Goal: Navigation & Orientation: Find specific page/section

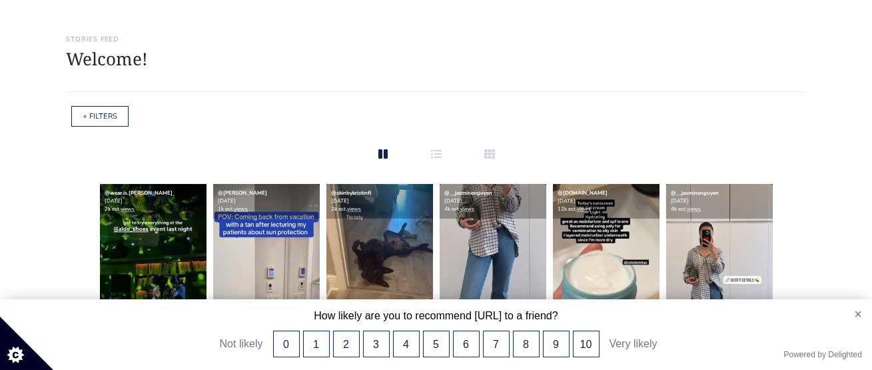
scroll to position [53, 0]
click at [857, 316] on button "×" at bounding box center [851, 313] width 39 height 29
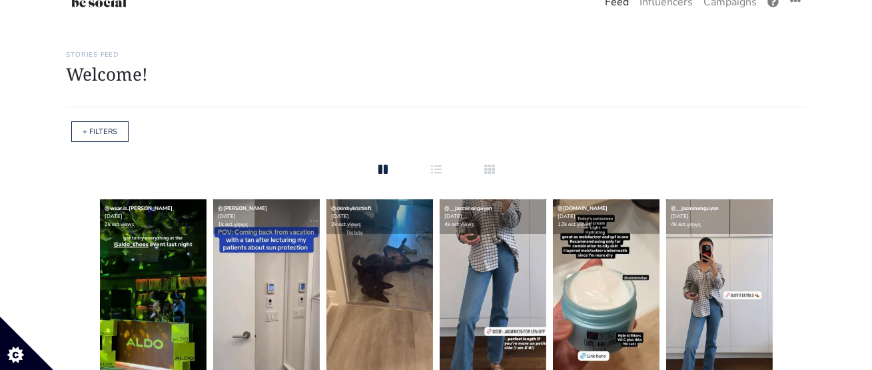
scroll to position [0, 0]
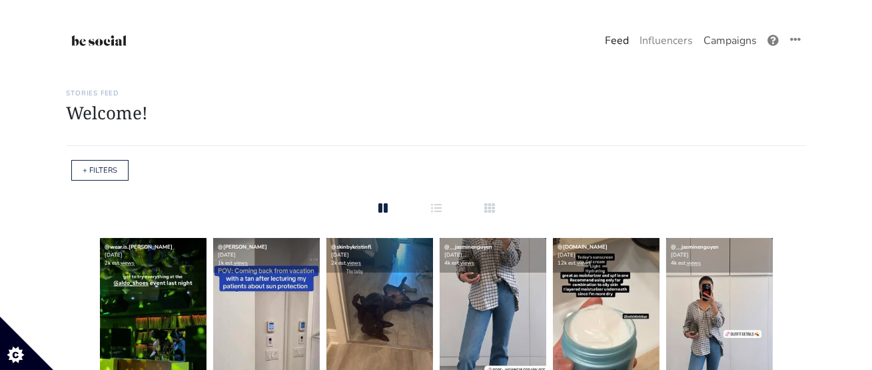
click at [728, 44] on link "Campaigns" at bounding box center [730, 40] width 64 height 27
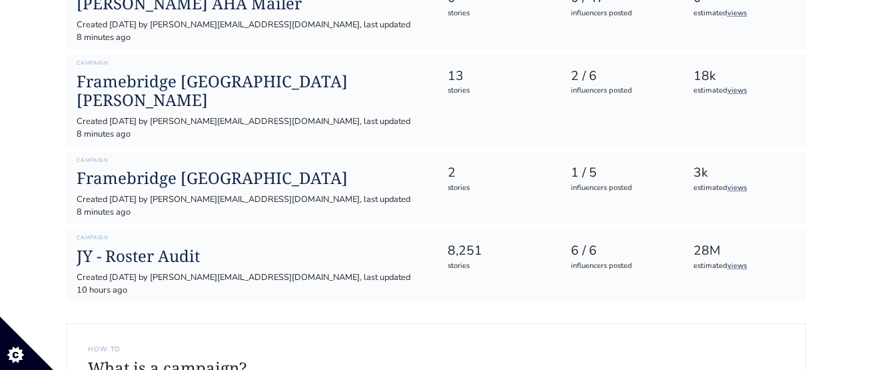
scroll to position [392, 0]
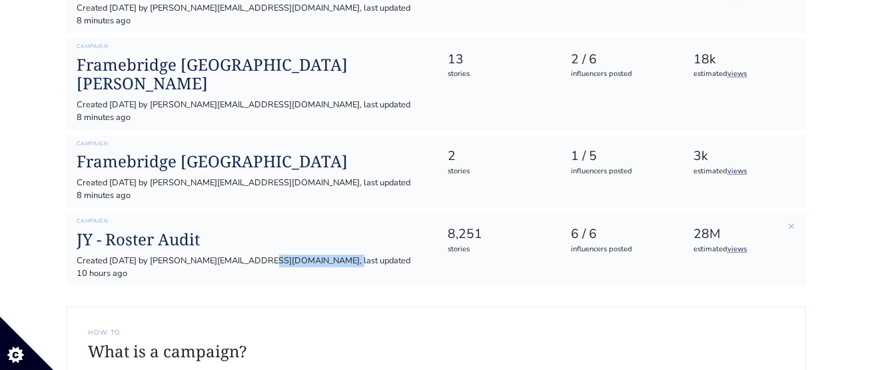
drag, startPoint x: 277, startPoint y: 178, endPoint x: 170, endPoint y: 180, distance: 106.6
click at [170, 254] on div "Created [DATE] by [PERSON_NAME][EMAIL_ADDRESS][DOMAIN_NAME], last updated 10 ho…" at bounding box center [251, 266] width 349 height 25
drag, startPoint x: 391, startPoint y: 178, endPoint x: 53, endPoint y: 160, distance: 338.1
click at [53, 160] on main "Stories Feed Welcome! Get the most out of your [URL] account Continue setting u…" at bounding box center [436, 82] width 872 height 802
click at [216, 254] on div "Created [DATE] by [PERSON_NAME][EMAIL_ADDRESS][DOMAIN_NAME], last updated 10 ho…" at bounding box center [251, 266] width 349 height 25
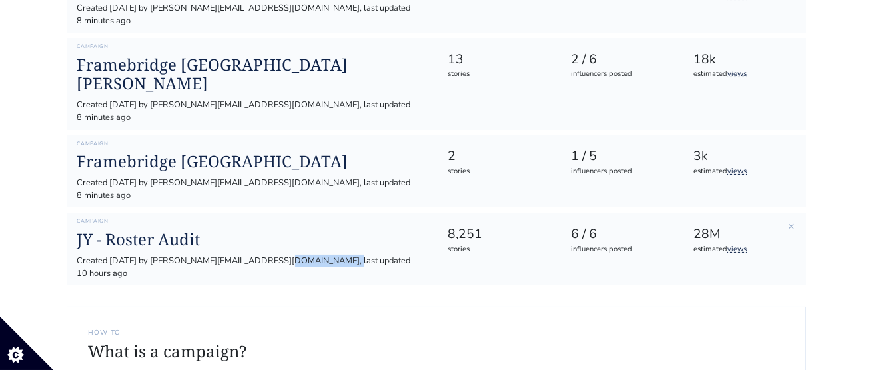
drag, startPoint x: 277, startPoint y: 176, endPoint x: 183, endPoint y: 174, distance: 93.9
click at [183, 254] on div "Created [DATE] by [PERSON_NAME][EMAIL_ADDRESS][DOMAIN_NAME], last updated 10 ho…" at bounding box center [251, 266] width 349 height 25
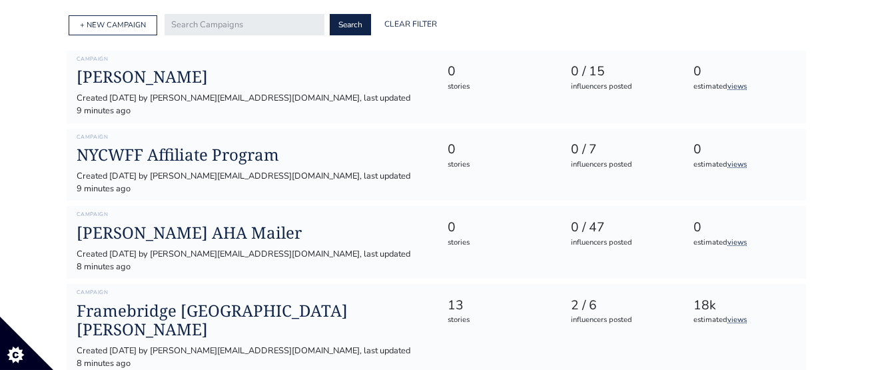
scroll to position [146, 0]
click at [324, 77] on h1 "[PERSON_NAME]" at bounding box center [251, 77] width 349 height 19
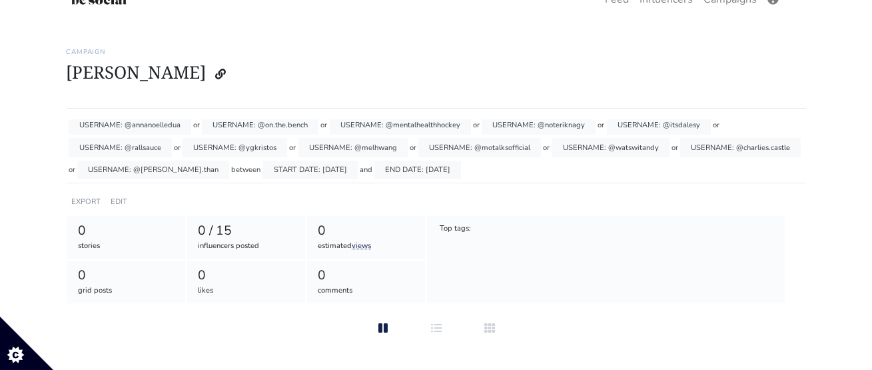
scroll to position [54, 0]
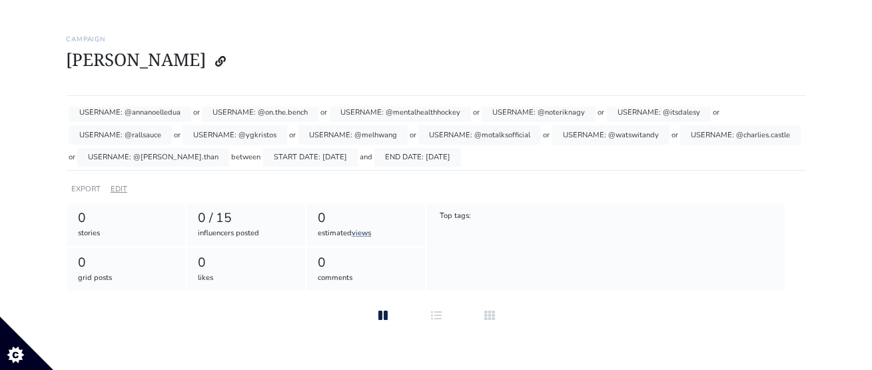
click at [123, 187] on link "EDIT" at bounding box center [119, 189] width 17 height 10
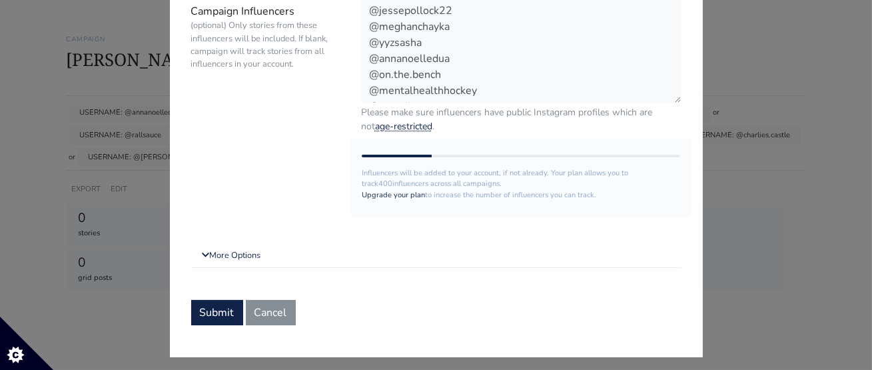
scroll to position [274, 0]
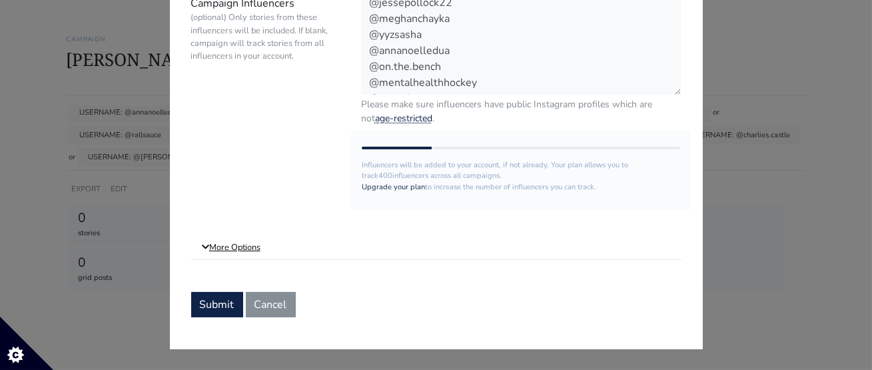
click at [239, 250] on link "More Options" at bounding box center [436, 248] width 490 height 24
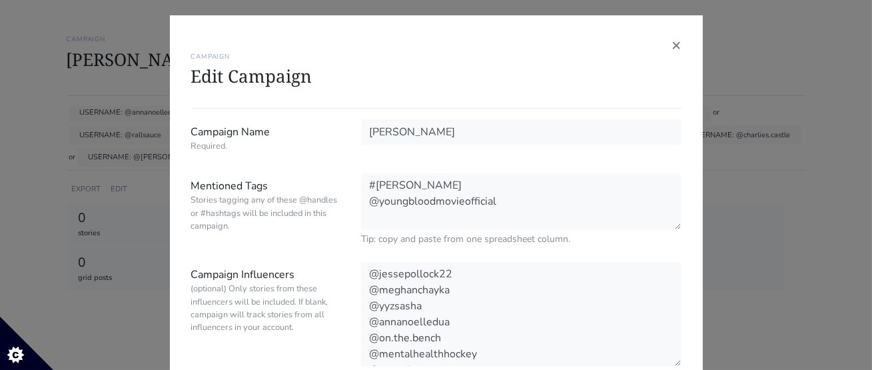
scroll to position [0, 0]
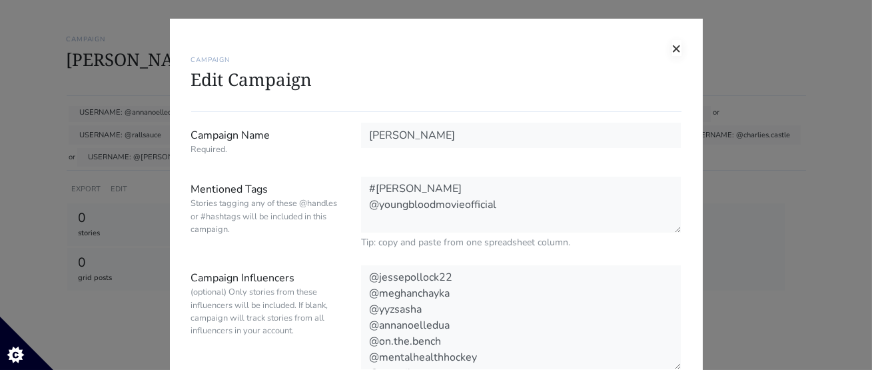
click at [679, 49] on span "×" at bounding box center [676, 47] width 9 height 21
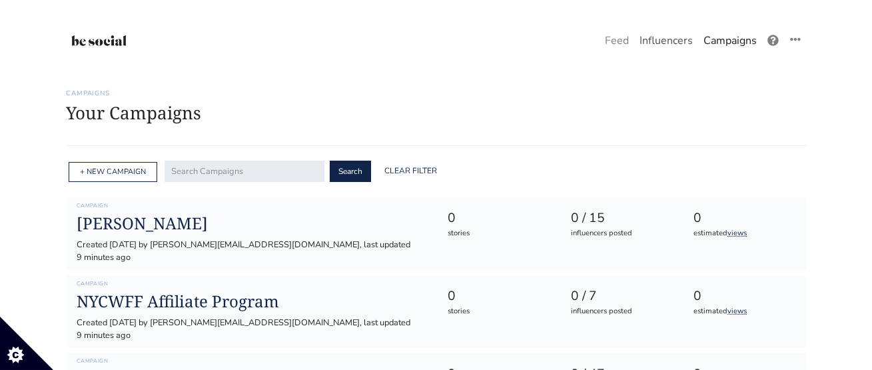
click at [675, 40] on link "Influencers" at bounding box center [666, 40] width 64 height 27
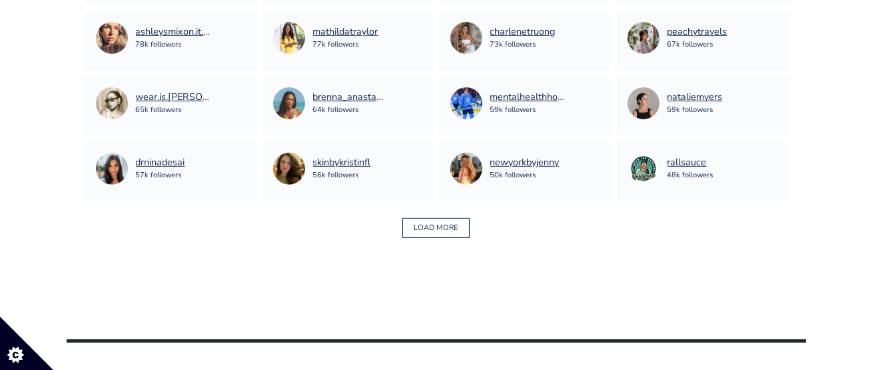
scroll to position [984, 0]
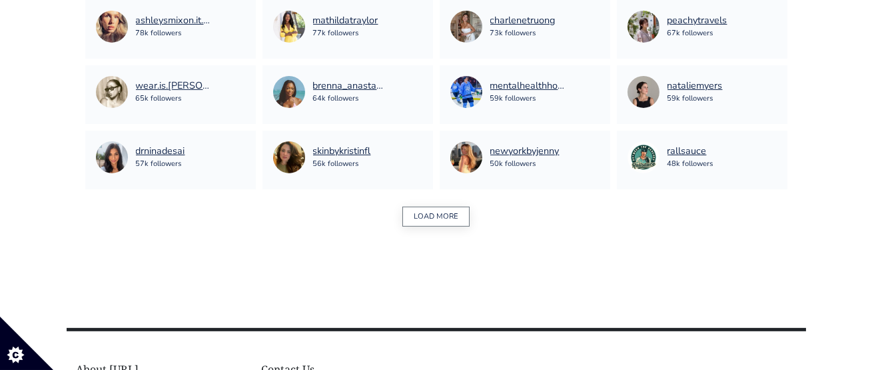
click at [424, 218] on button "LOAD MORE" at bounding box center [435, 216] width 67 height 21
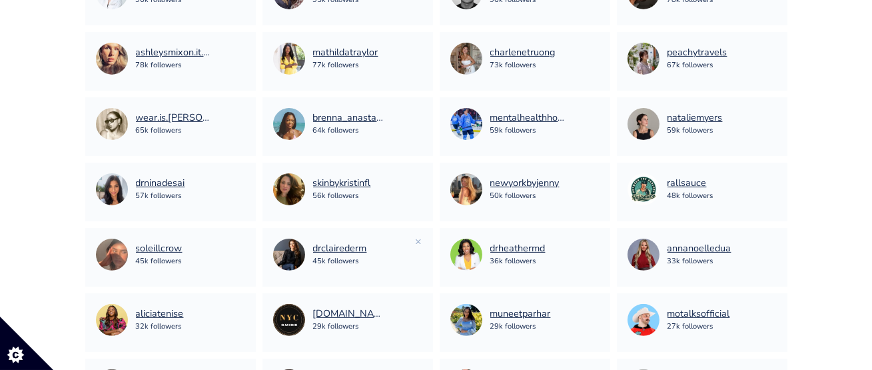
scroll to position [950, 0]
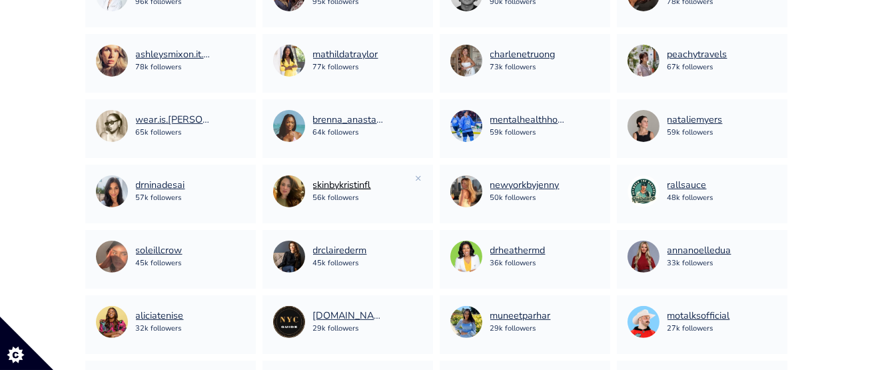
drag, startPoint x: 380, startPoint y: 185, endPoint x: 314, endPoint y: 186, distance: 65.3
click at [314, 186] on div "skinbykristinfl 56k followers" at bounding box center [347, 191] width 149 height 32
copy div "skinbykristinfl 56k followers"
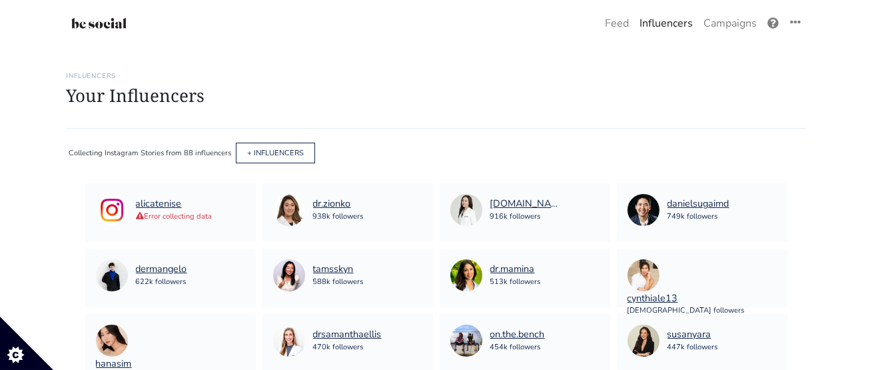
scroll to position [0, 0]
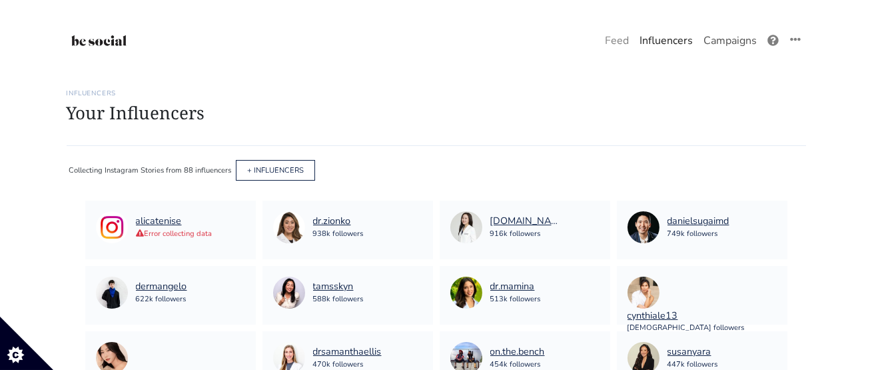
click at [741, 45] on link "Campaigns" at bounding box center [730, 40] width 64 height 27
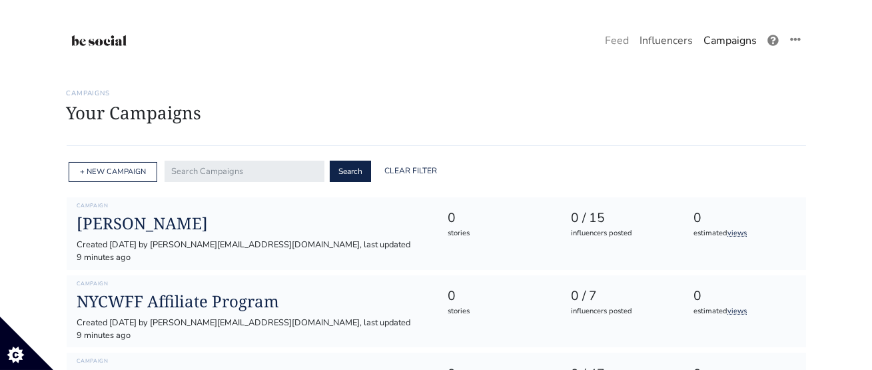
click at [676, 45] on link "Influencers" at bounding box center [666, 40] width 64 height 27
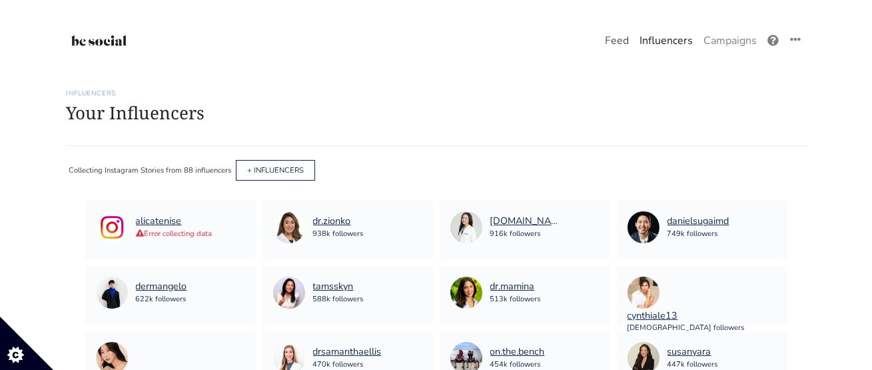
click at [615, 41] on link "Feed" at bounding box center [616, 40] width 35 height 27
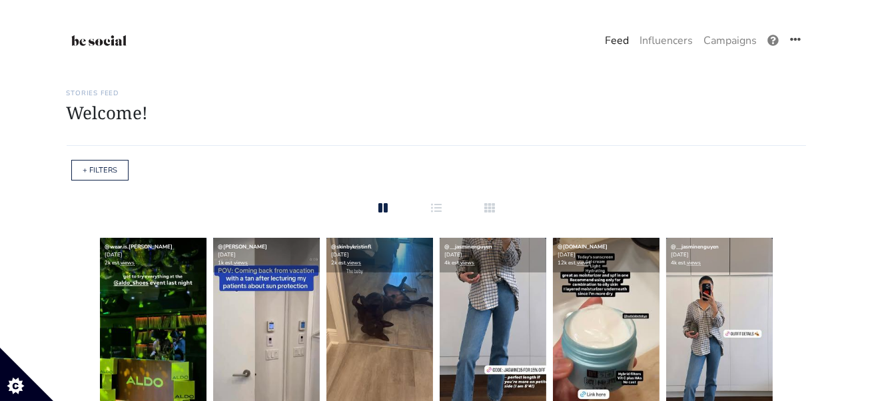
click at [796, 41] on icon at bounding box center [795, 39] width 11 height 11
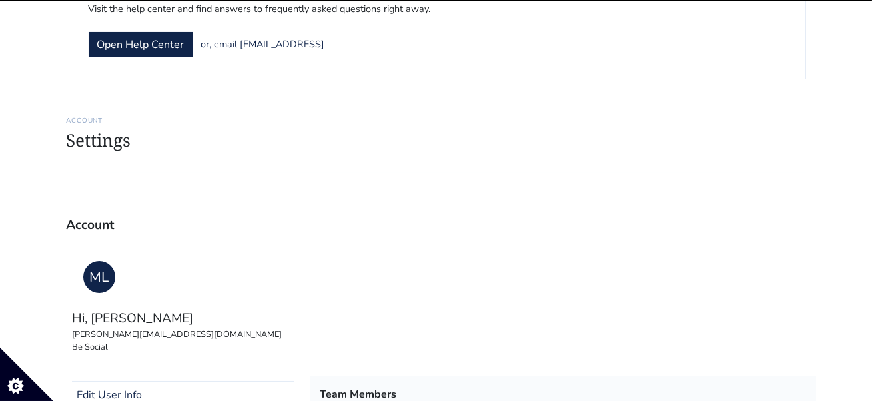
scroll to position [176, 0]
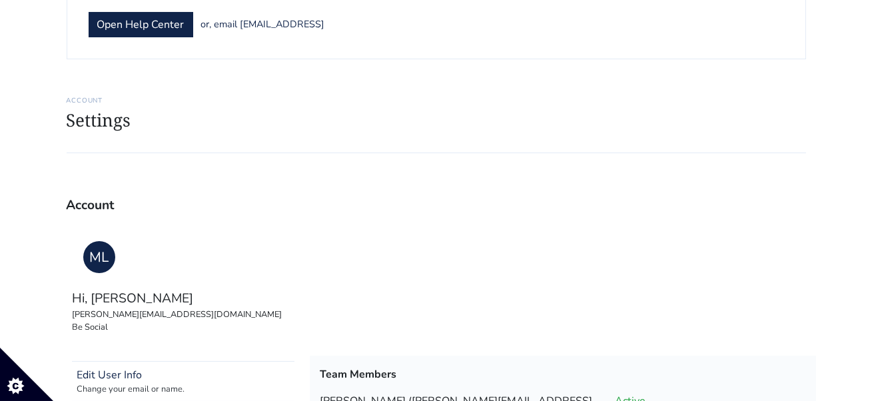
click at [89, 121] on h1 "Settings" at bounding box center [436, 120] width 739 height 21
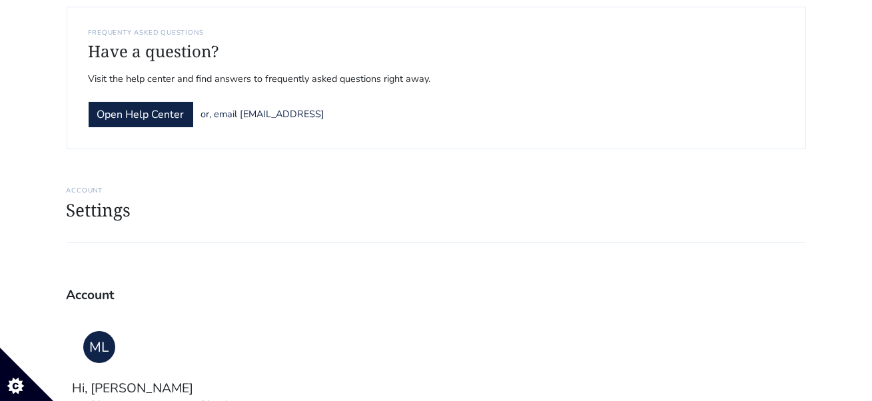
scroll to position [0, 0]
